Goal: Information Seeking & Learning: Find contact information

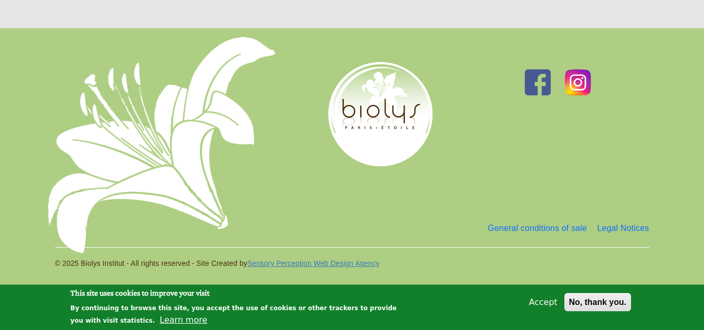
scroll to position [1799, 0]
click at [543, 83] on img at bounding box center [537, 82] width 26 height 26
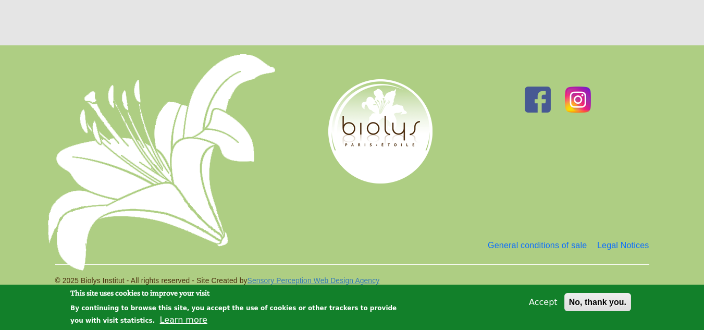
click at [571, 86] on img at bounding box center [578, 99] width 26 height 26
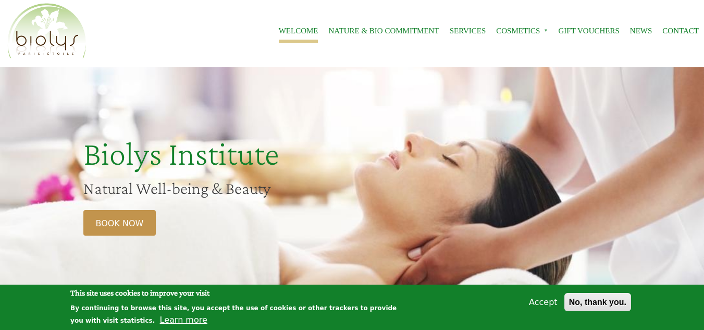
scroll to position [0, 0]
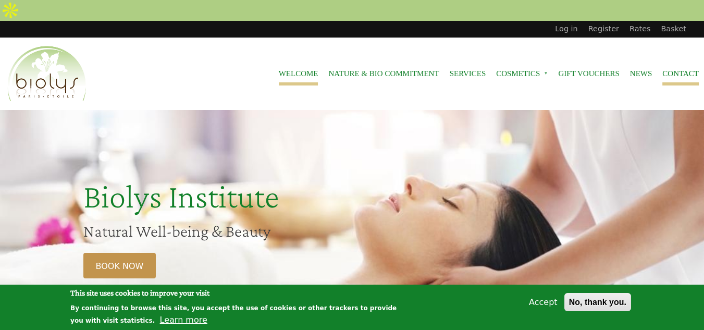
click at [673, 69] on font "Contact" at bounding box center [680, 73] width 36 height 8
click at [663, 69] on font "Contact" at bounding box center [680, 73] width 36 height 8
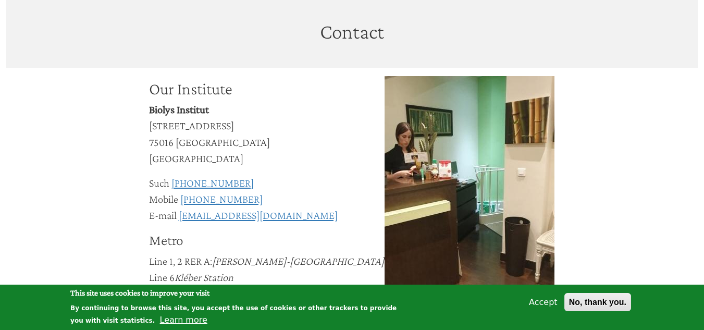
scroll to position [243, 0]
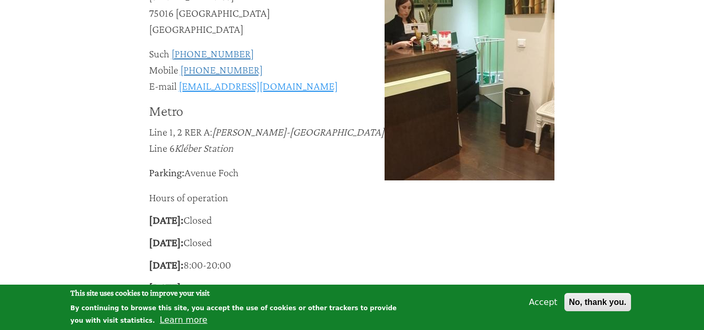
drag, startPoint x: 324, startPoint y: 68, endPoint x: 180, endPoint y: 69, distance: 144.3
click at [180, 78] on div "E-mail contact@institut-spa-biolys.com" at bounding box center [267, 86] width 236 height 16
copy font "[EMAIL_ADDRESS][DOMAIN_NAME]"
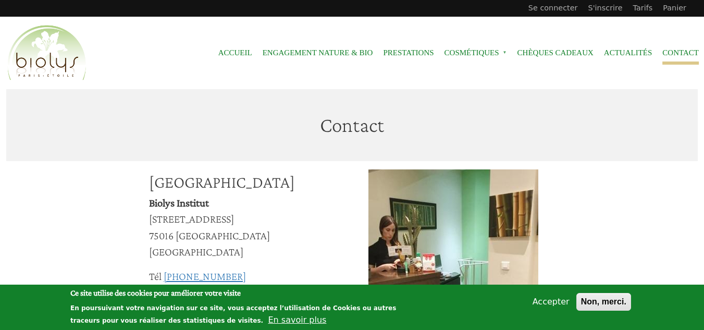
scroll to position [121, 0]
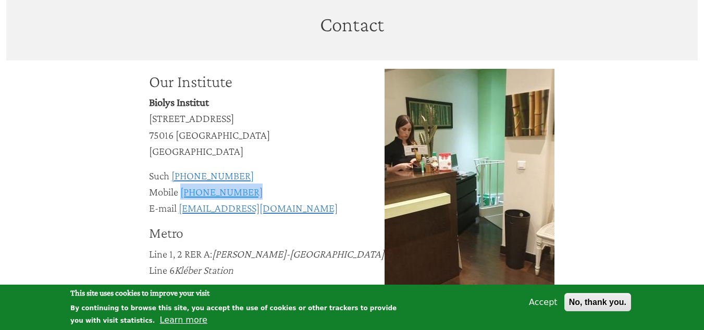
drag, startPoint x: 261, startPoint y: 172, endPoint x: 181, endPoint y: 173, distance: 80.2
click at [181, 183] on div "Mobile 06.48.38.81.68" at bounding box center [267, 191] width 236 height 16
copy font "[PHONE_NUMBER]"
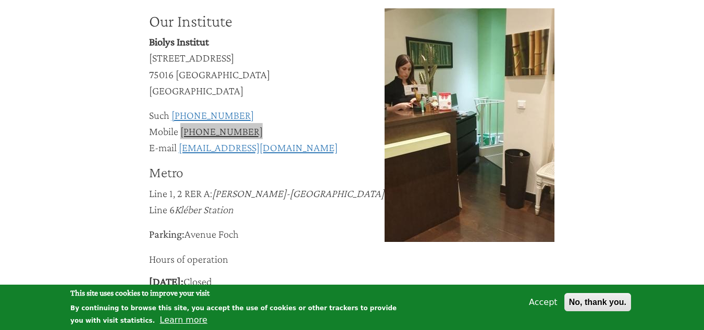
scroll to position [0, 0]
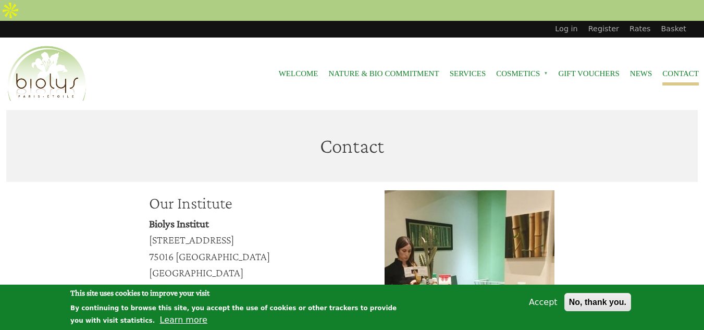
click at [67, 52] on img "Site header" at bounding box center [46, 73] width 83 height 59
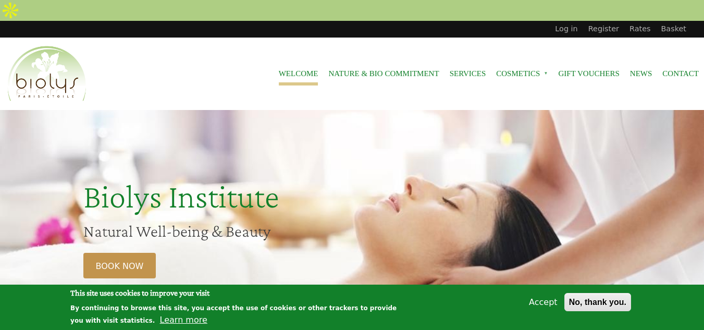
click at [175, 21] on div "Log in Register Rates Basket" at bounding box center [345, 29] width 691 height 17
